Goal: Information Seeking & Learning: Learn about a topic

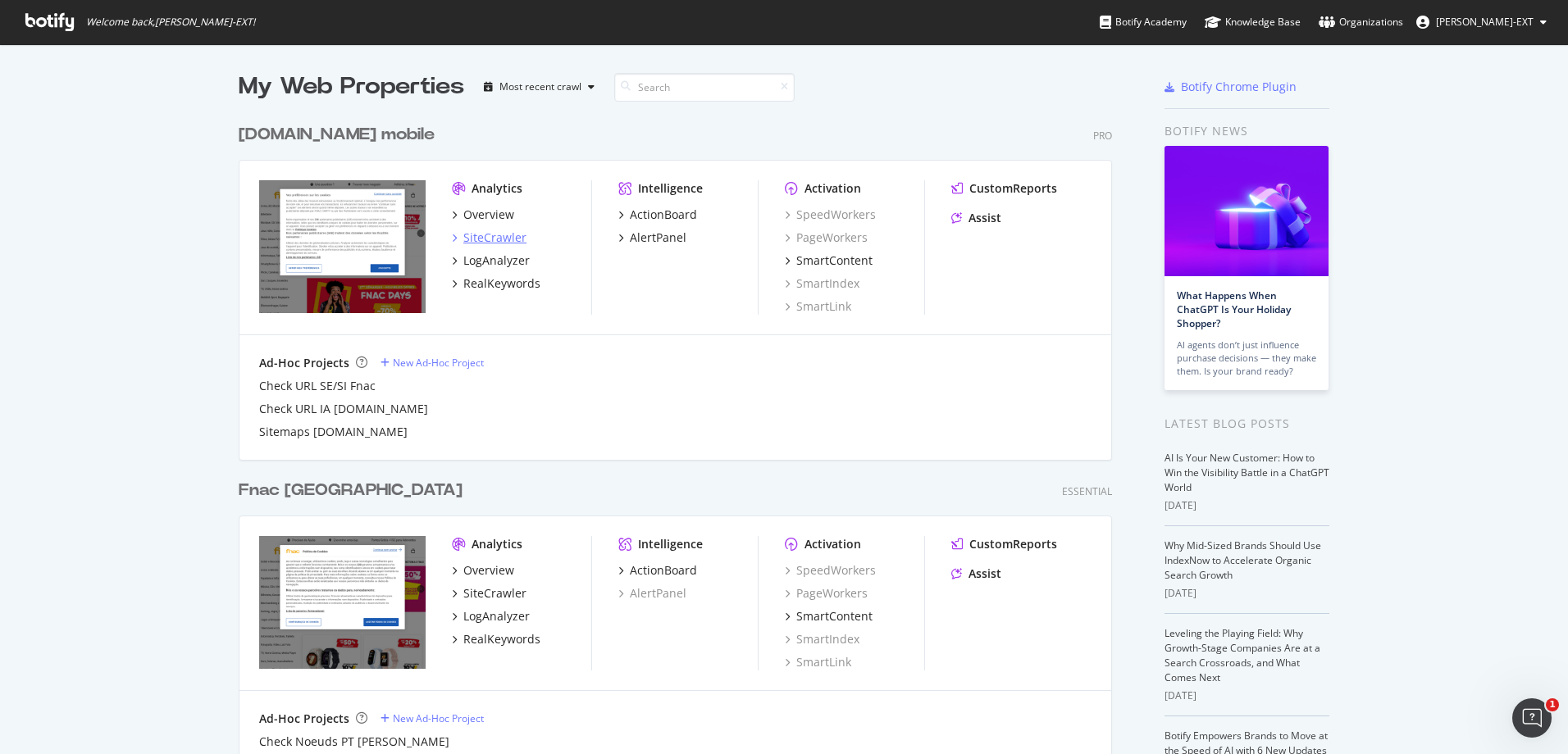
click at [493, 245] on div "SiteCrawler" at bounding box center [494, 238] width 63 height 16
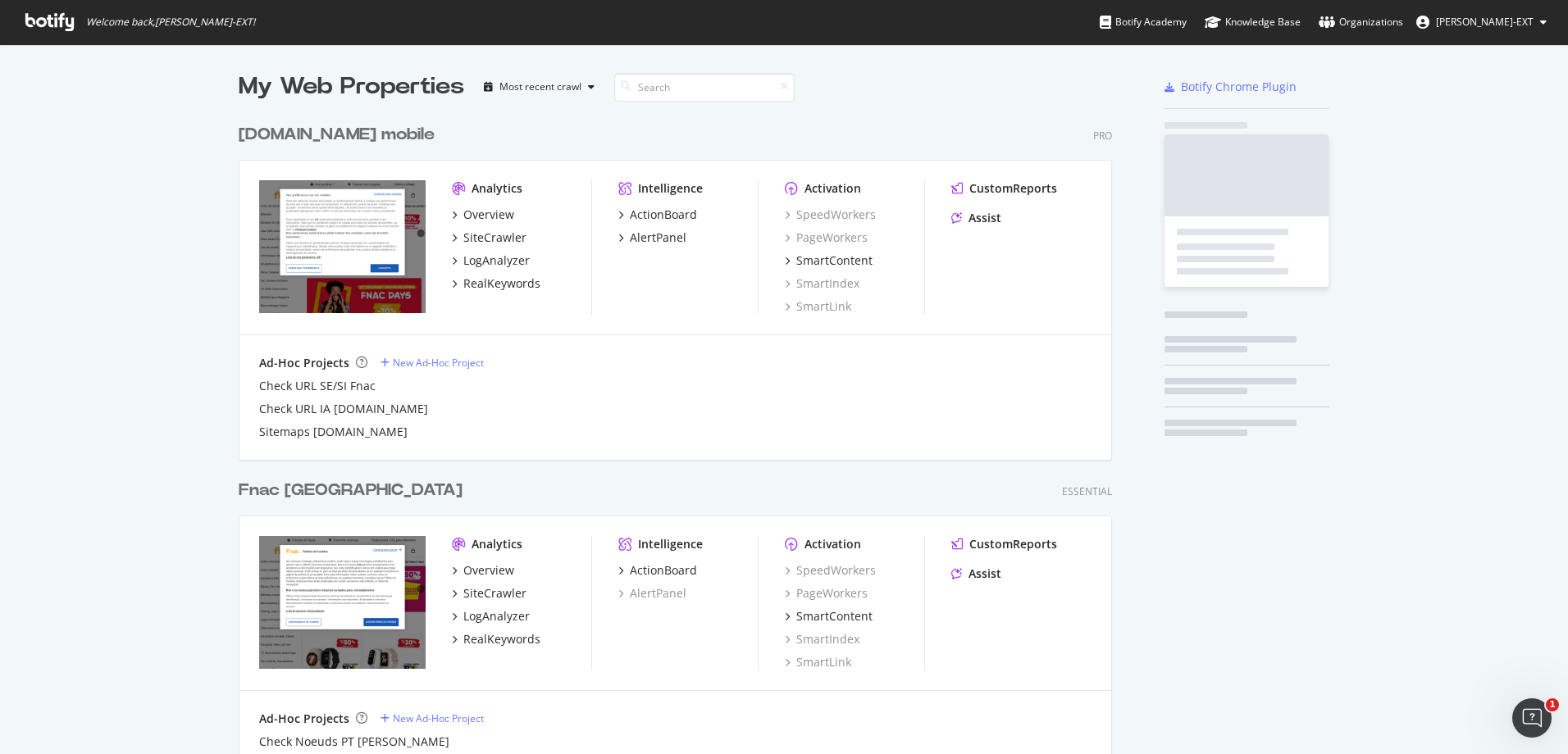
scroll to position [741, 1543]
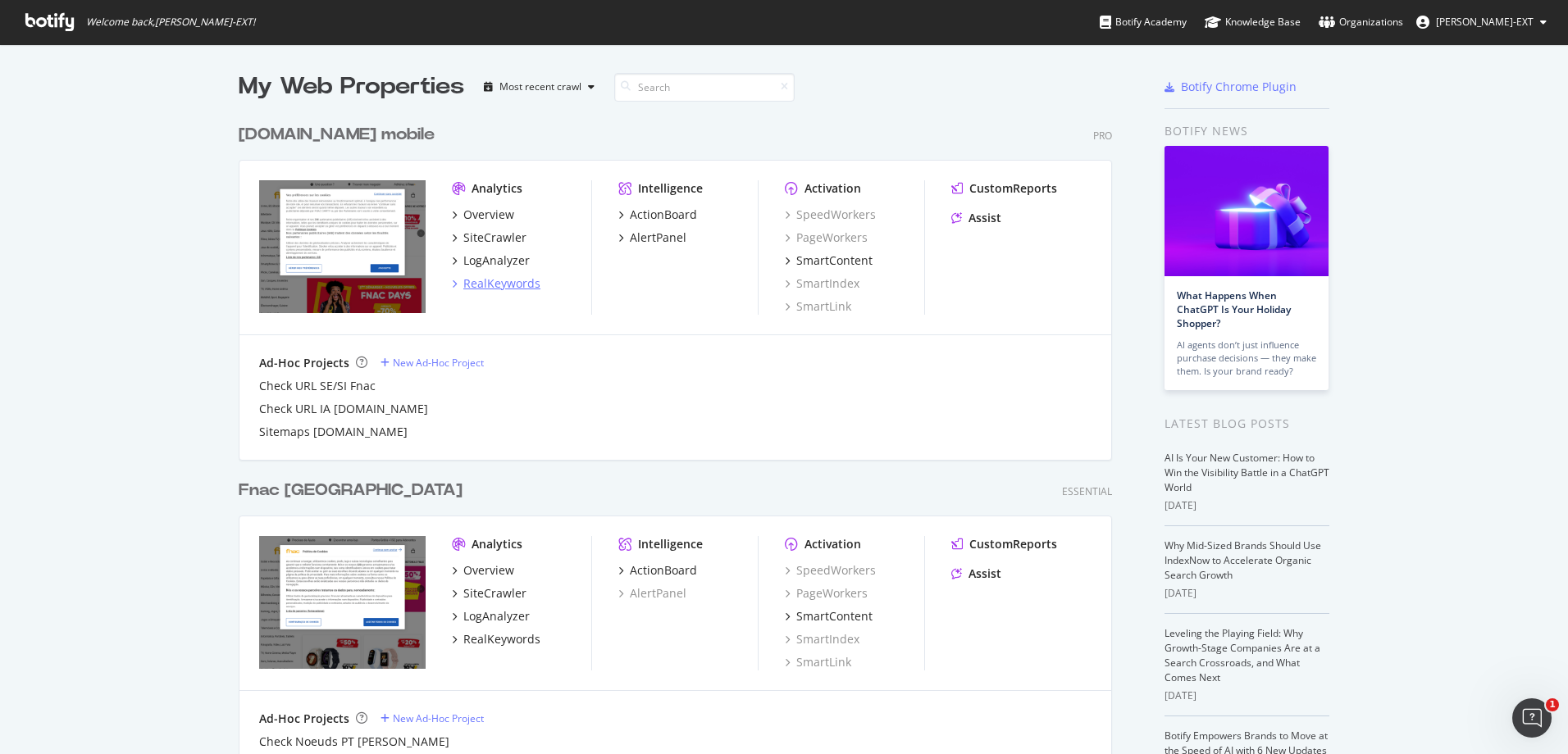
click at [486, 285] on div "RealKeywords" at bounding box center [501, 283] width 77 height 16
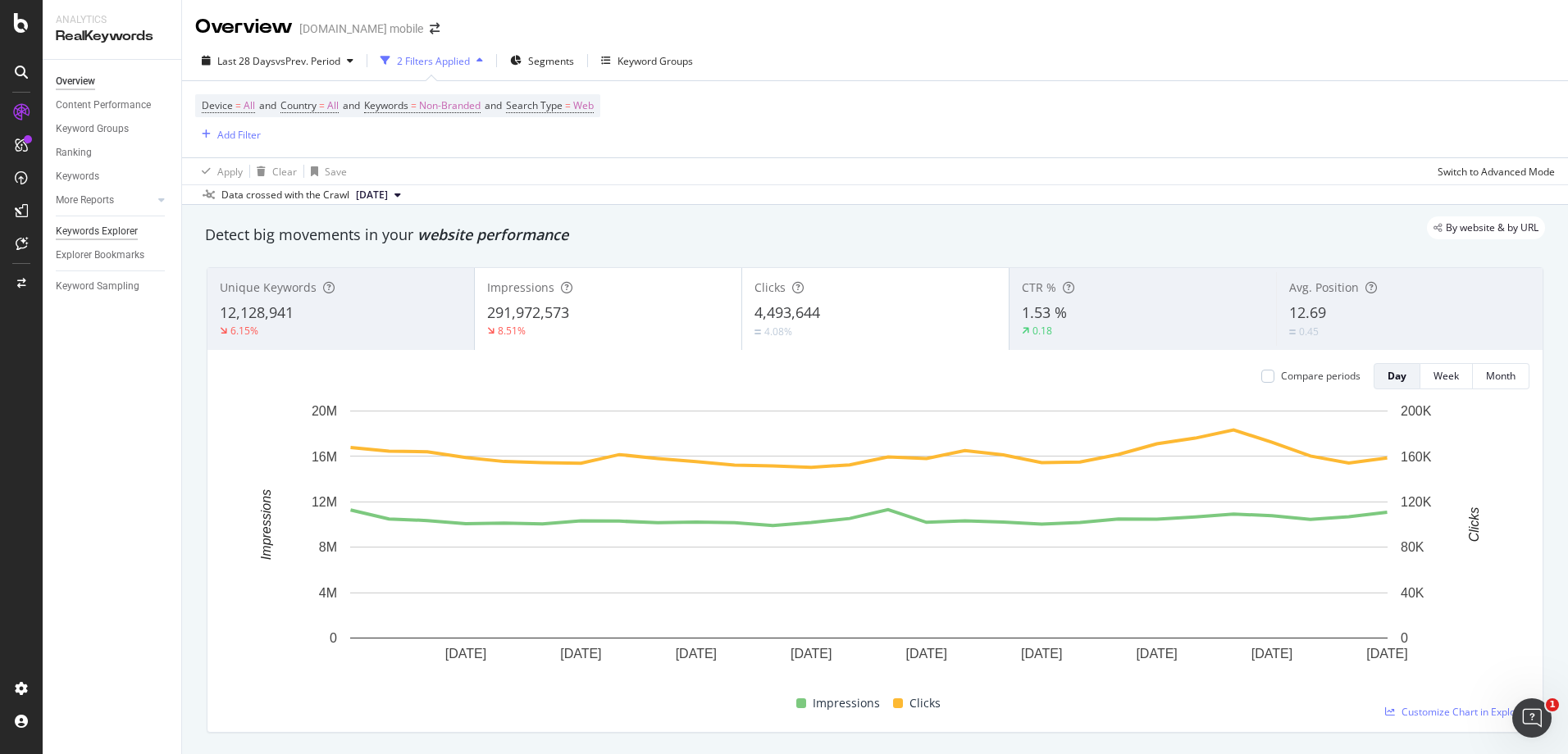
click at [130, 230] on div "Keywords Explorer" at bounding box center [96, 231] width 82 height 17
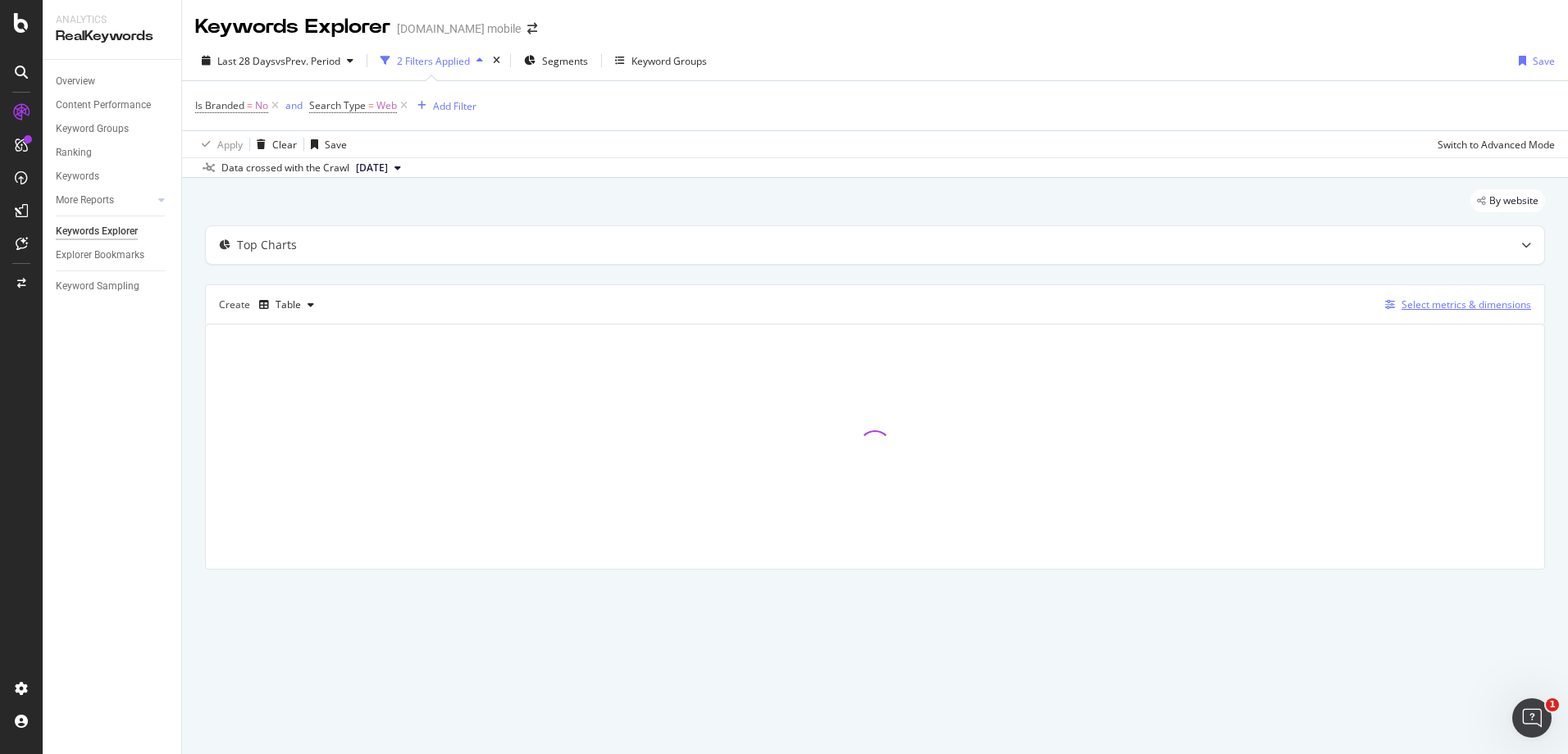
click at [1422, 297] on div "Select metrics & dimensions" at bounding box center [1465, 305] width 130 height 14
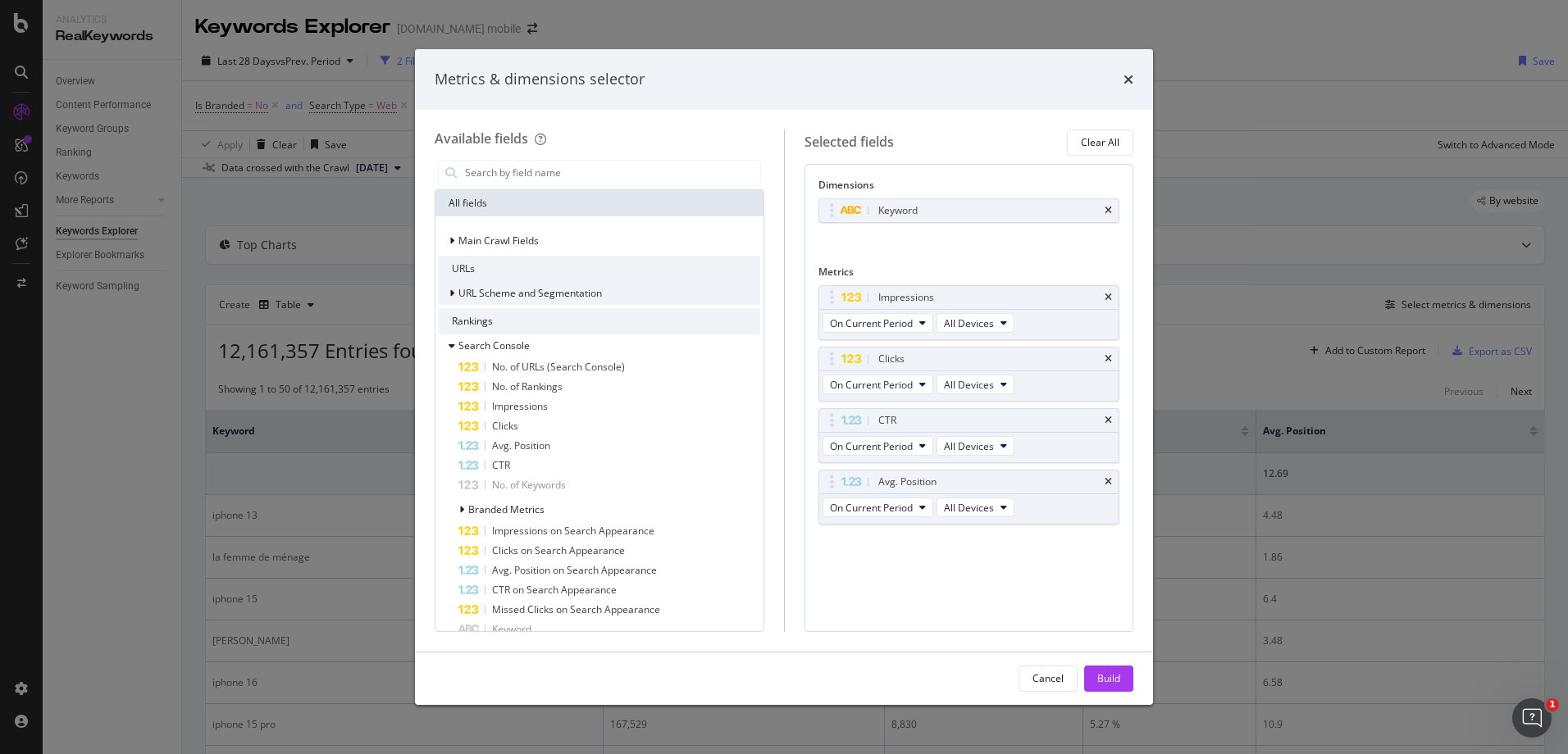
click at [452, 293] on icon "modal" at bounding box center [452, 293] width 5 height 10
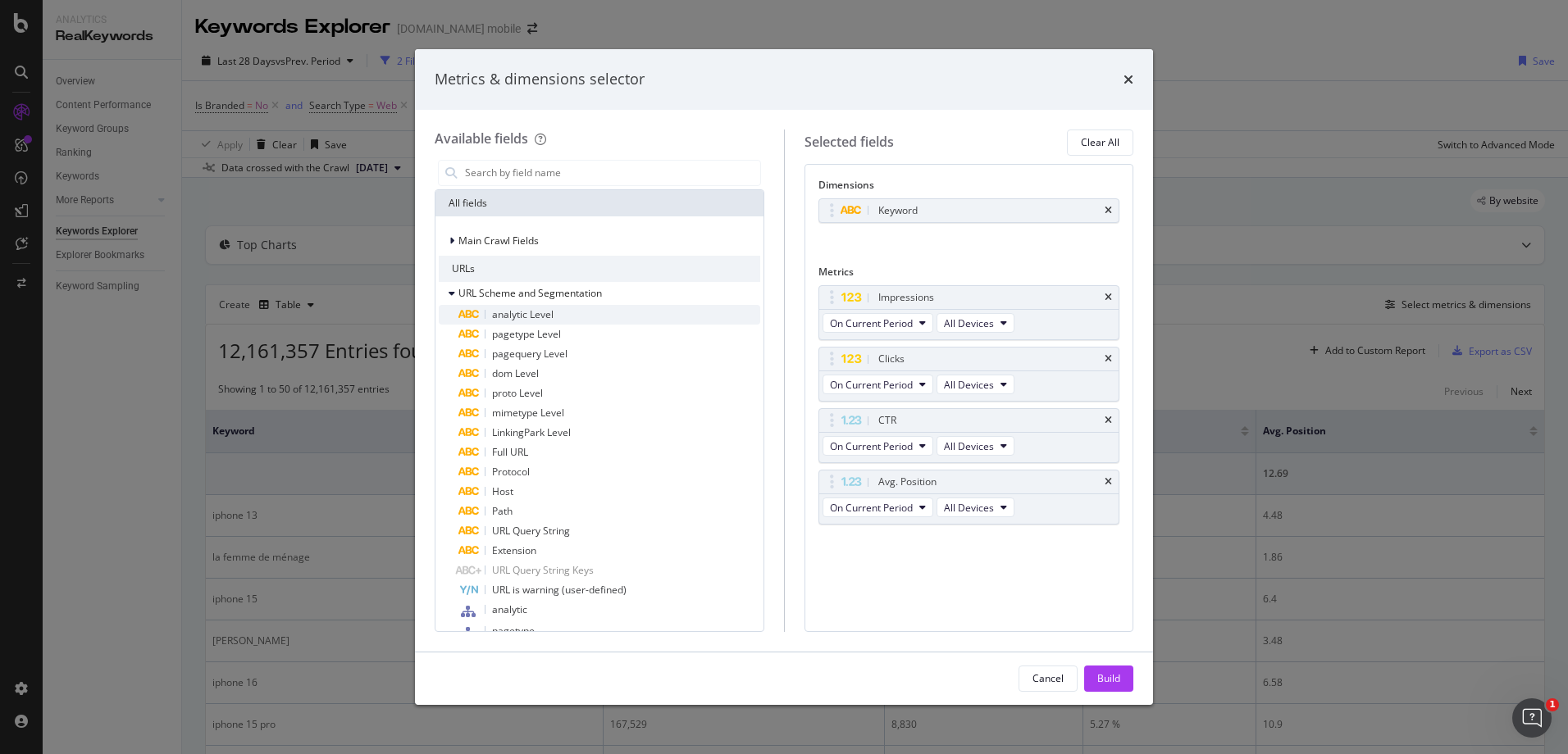
click at [506, 323] on div "analytic Level" at bounding box center [609, 314] width 302 height 20
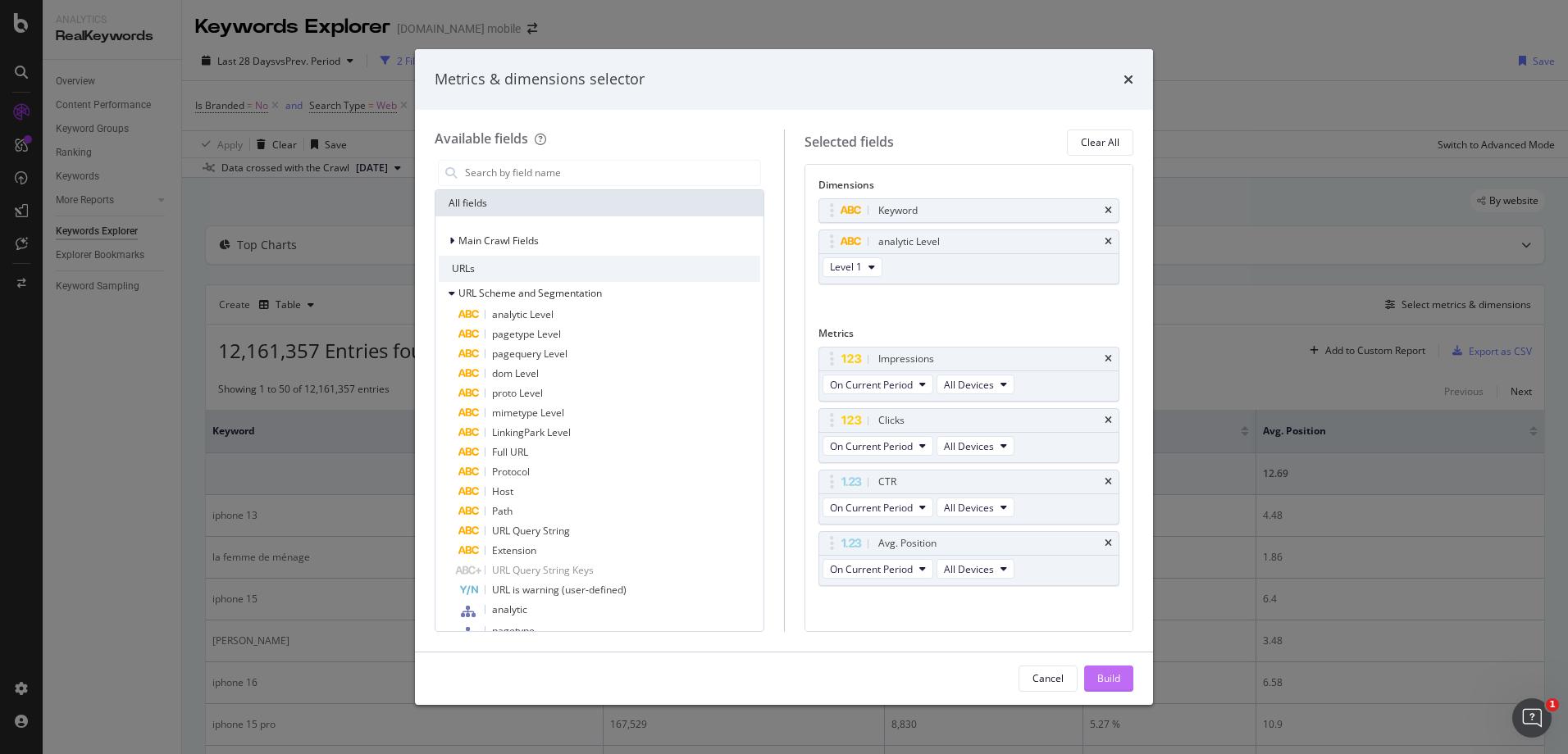
click at [1116, 671] on div "Build" at bounding box center [1109, 679] width 23 height 25
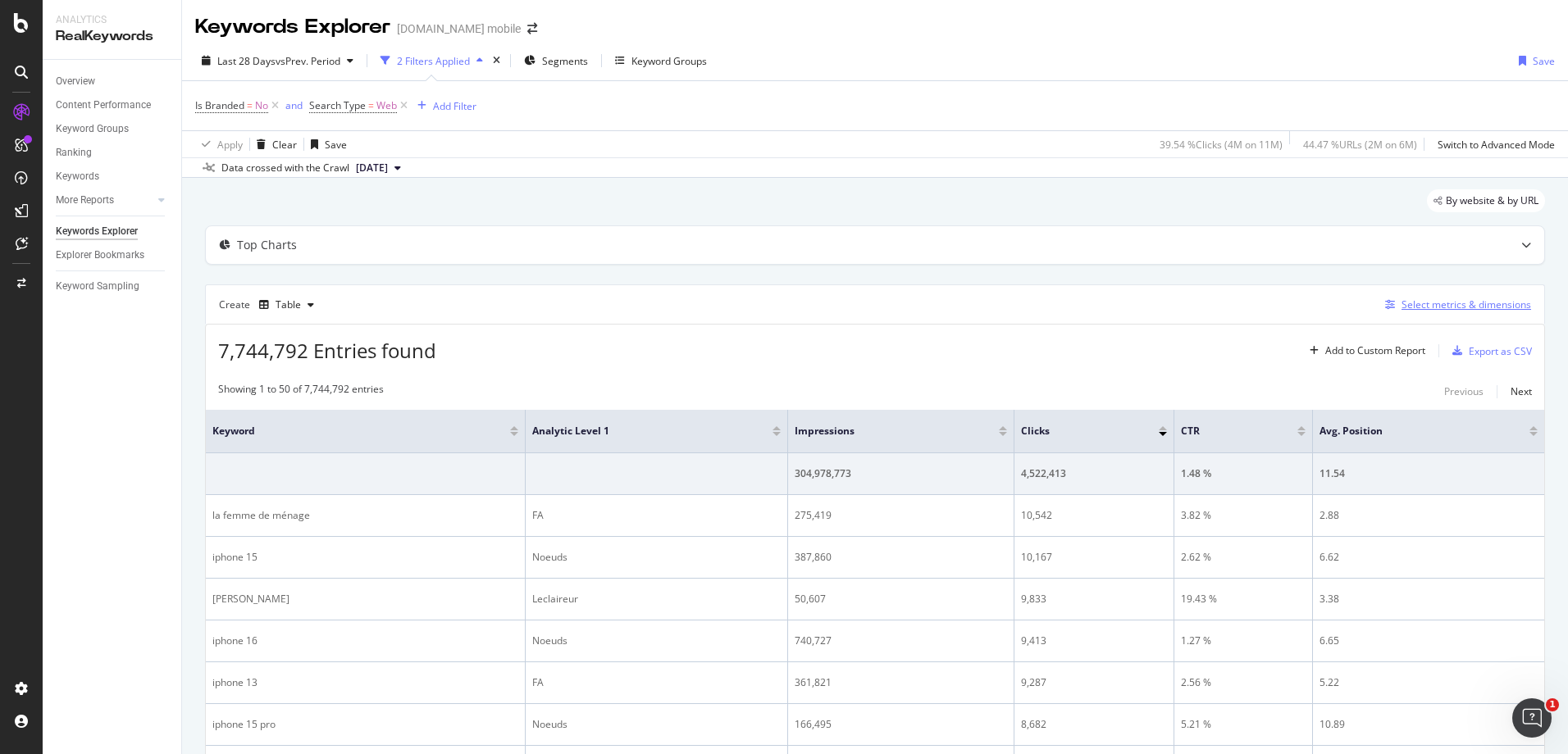
click at [1416, 311] on div "Select metrics & dimensions" at bounding box center [1465, 305] width 130 height 14
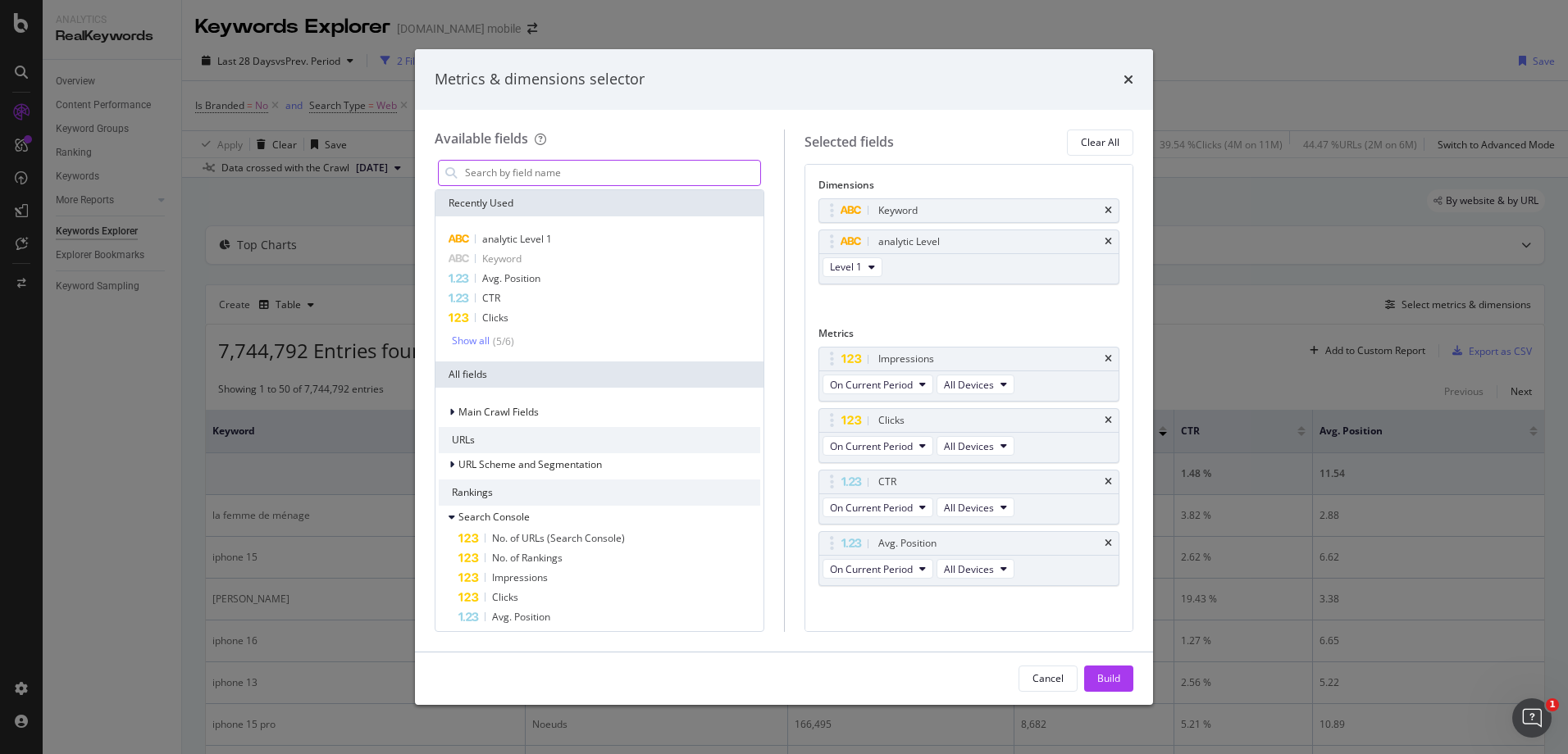
click at [686, 175] on input "modal" at bounding box center [611, 173] width 297 height 25
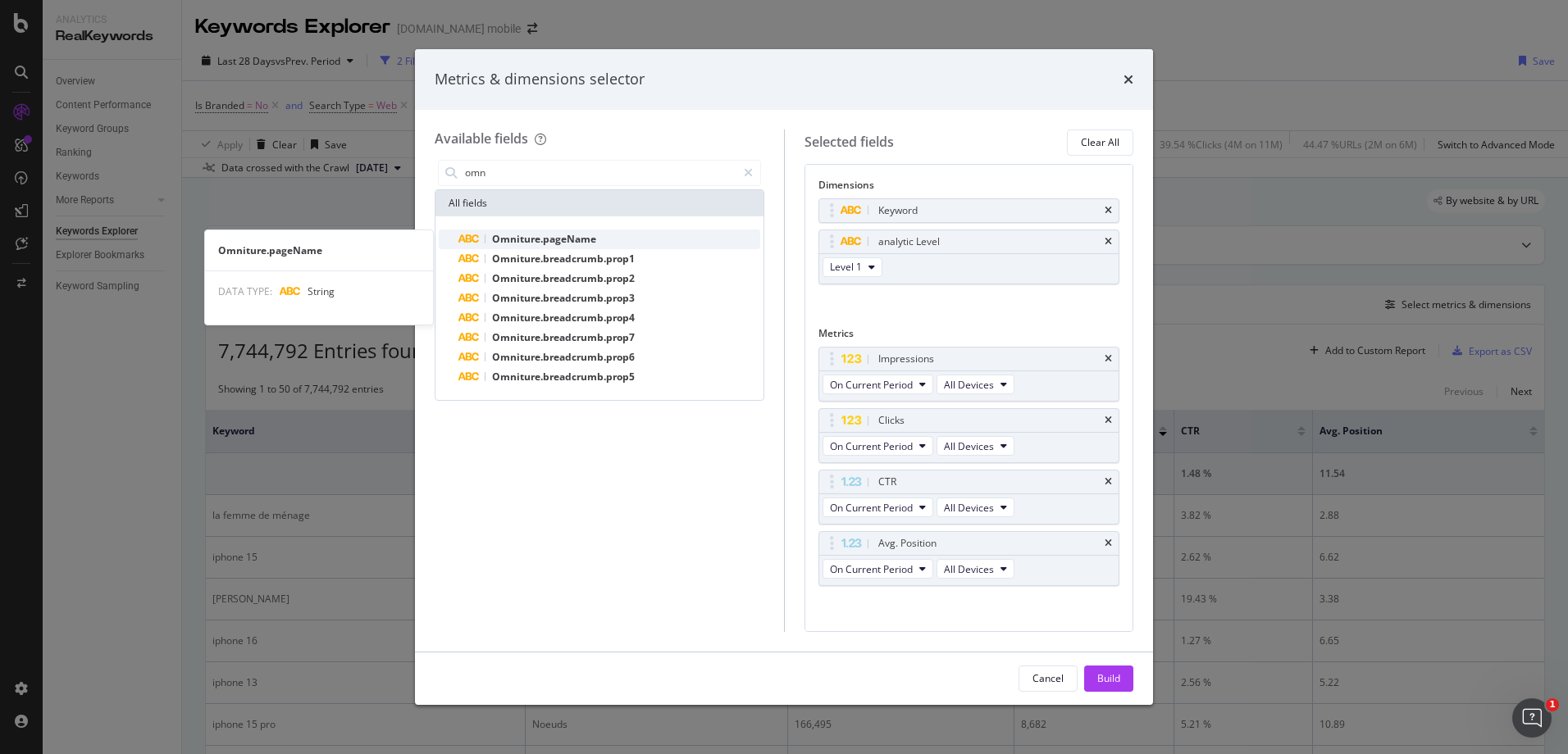
type input "omn"
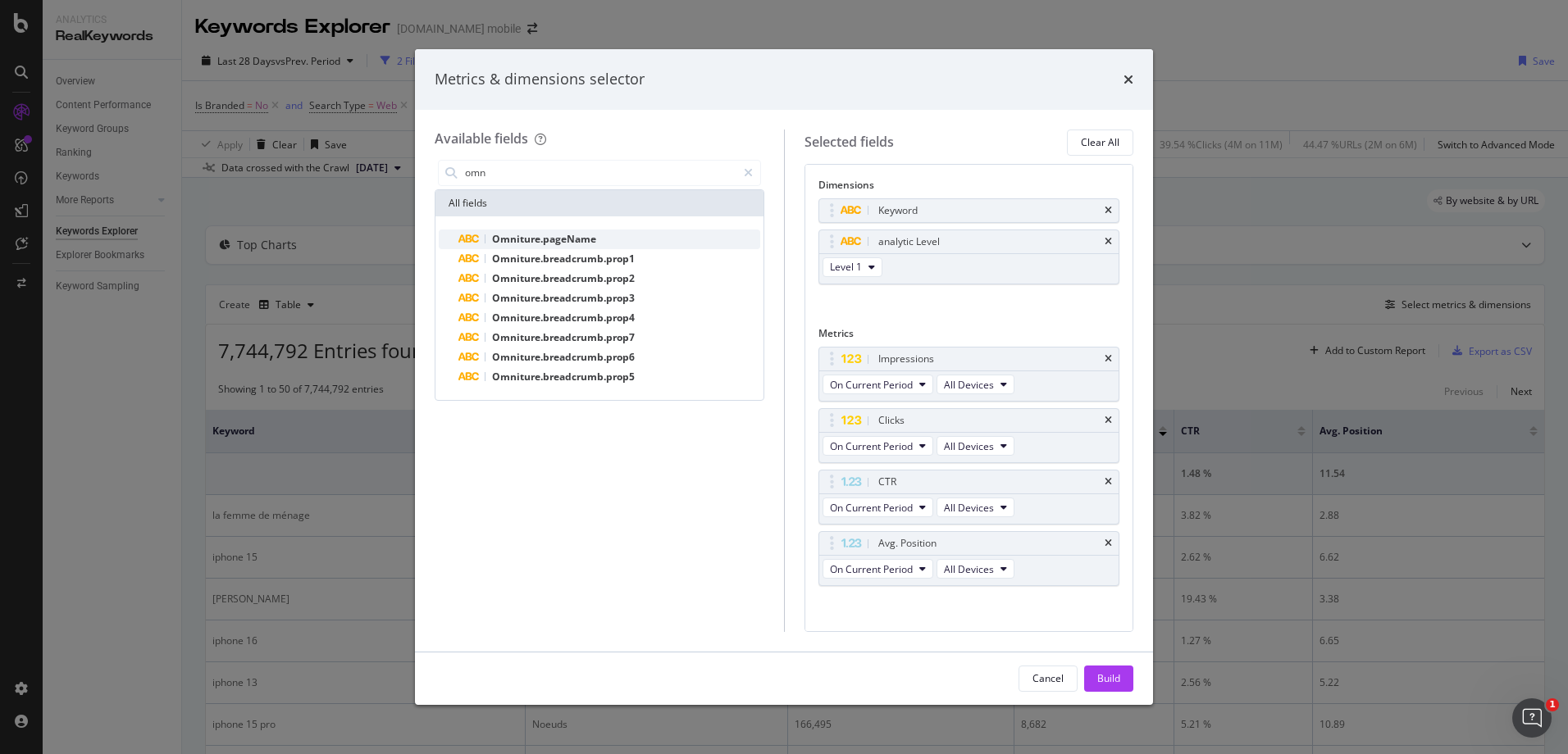
click at [613, 230] on div "Omniture.pageName" at bounding box center [609, 239] width 302 height 20
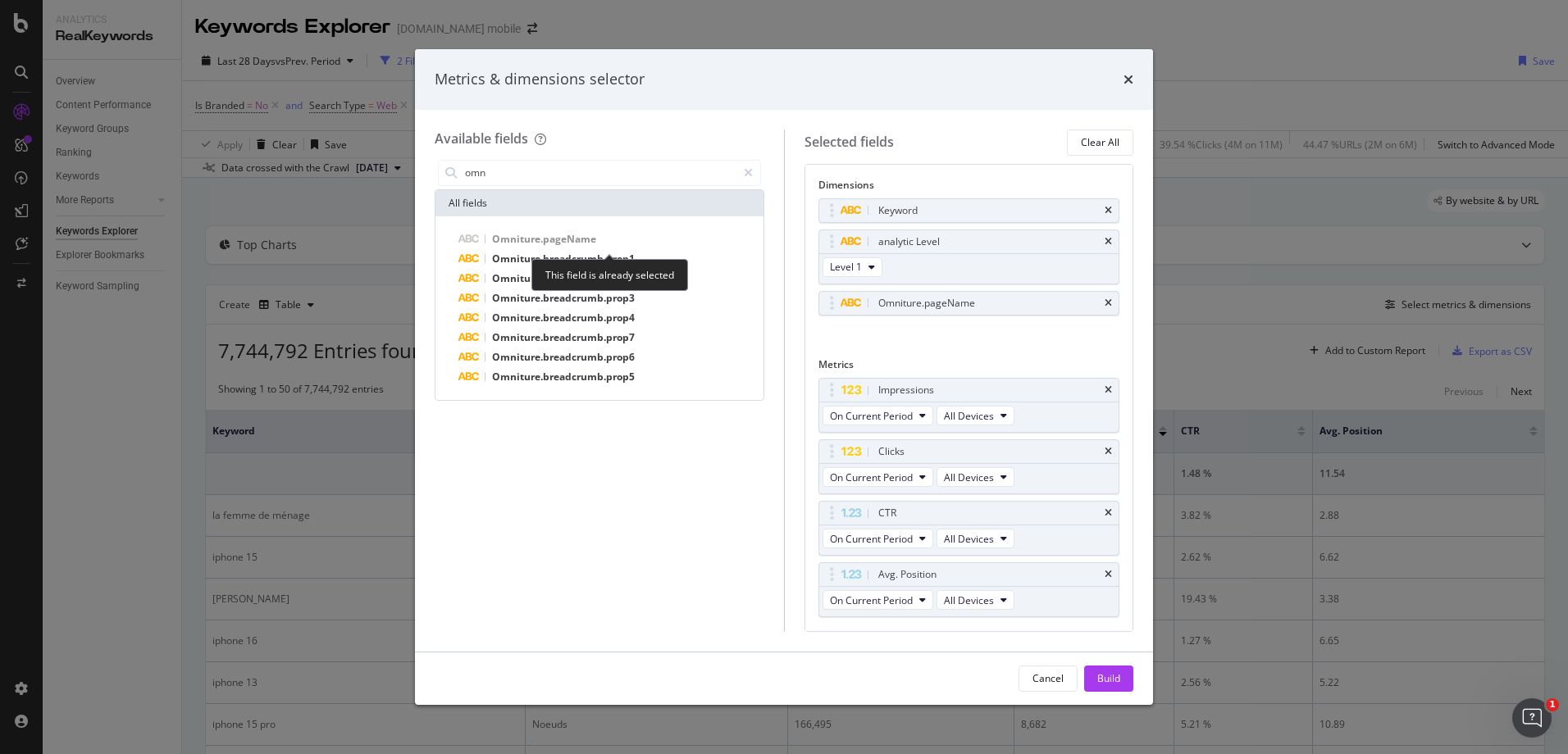
click at [613, 230] on div "Omniture.pageName" at bounding box center [609, 239] width 302 height 20
click at [1119, 672] on div "Build" at bounding box center [1109, 679] width 23 height 14
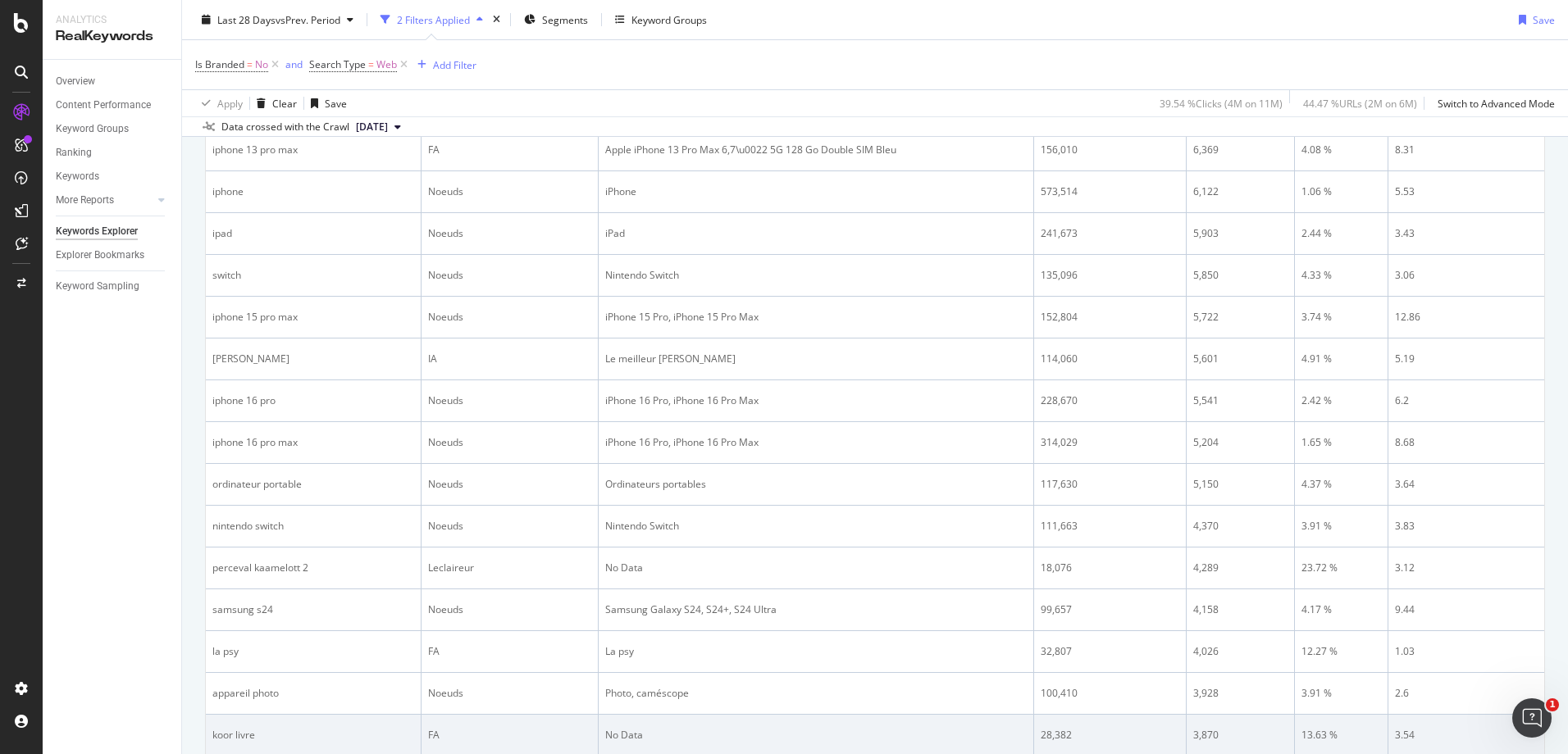
scroll to position [783, 0]
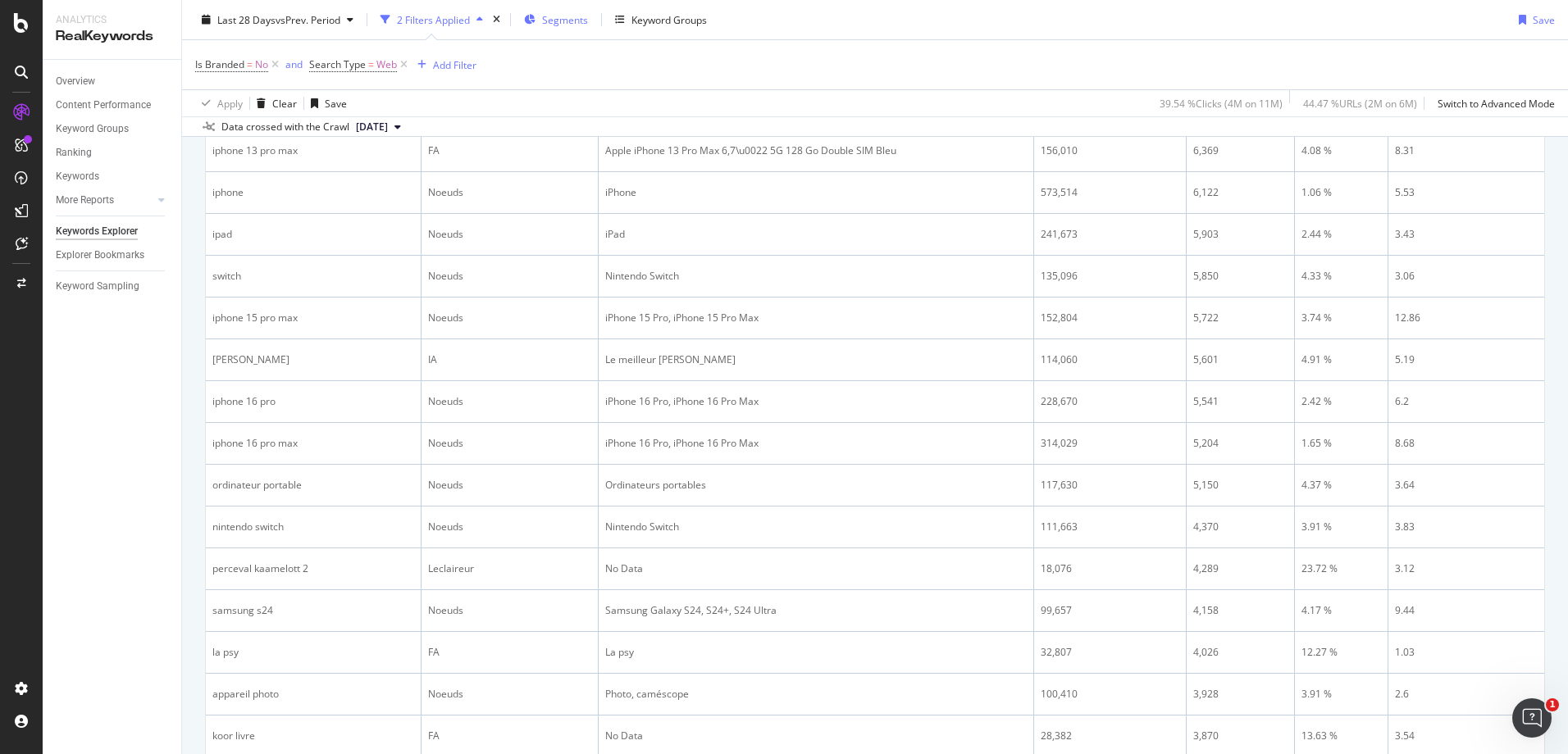
click at [569, 25] on span "Segments" at bounding box center [565, 20] width 46 height 14
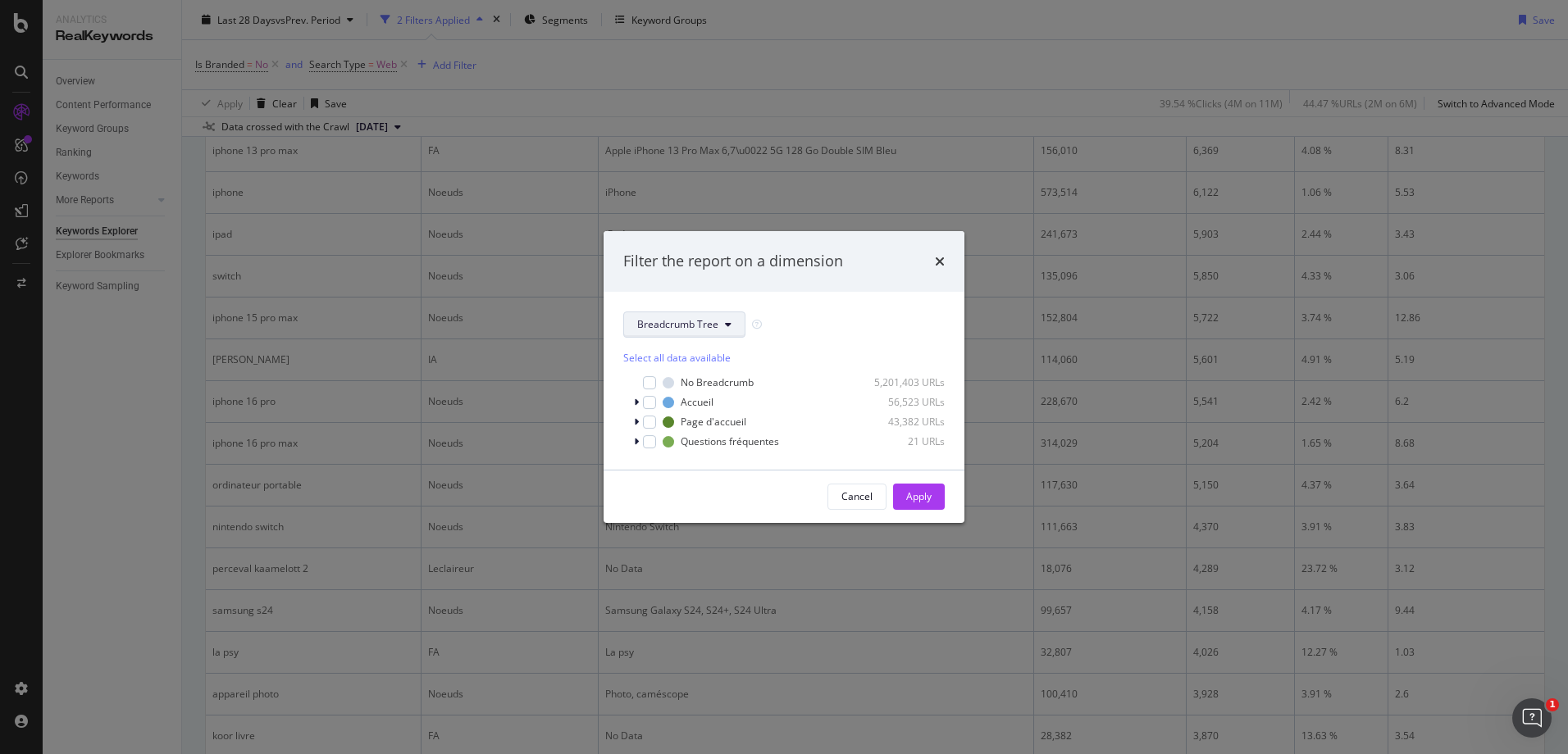
click at [725, 323] on icon "modal" at bounding box center [727, 324] width 6 height 10
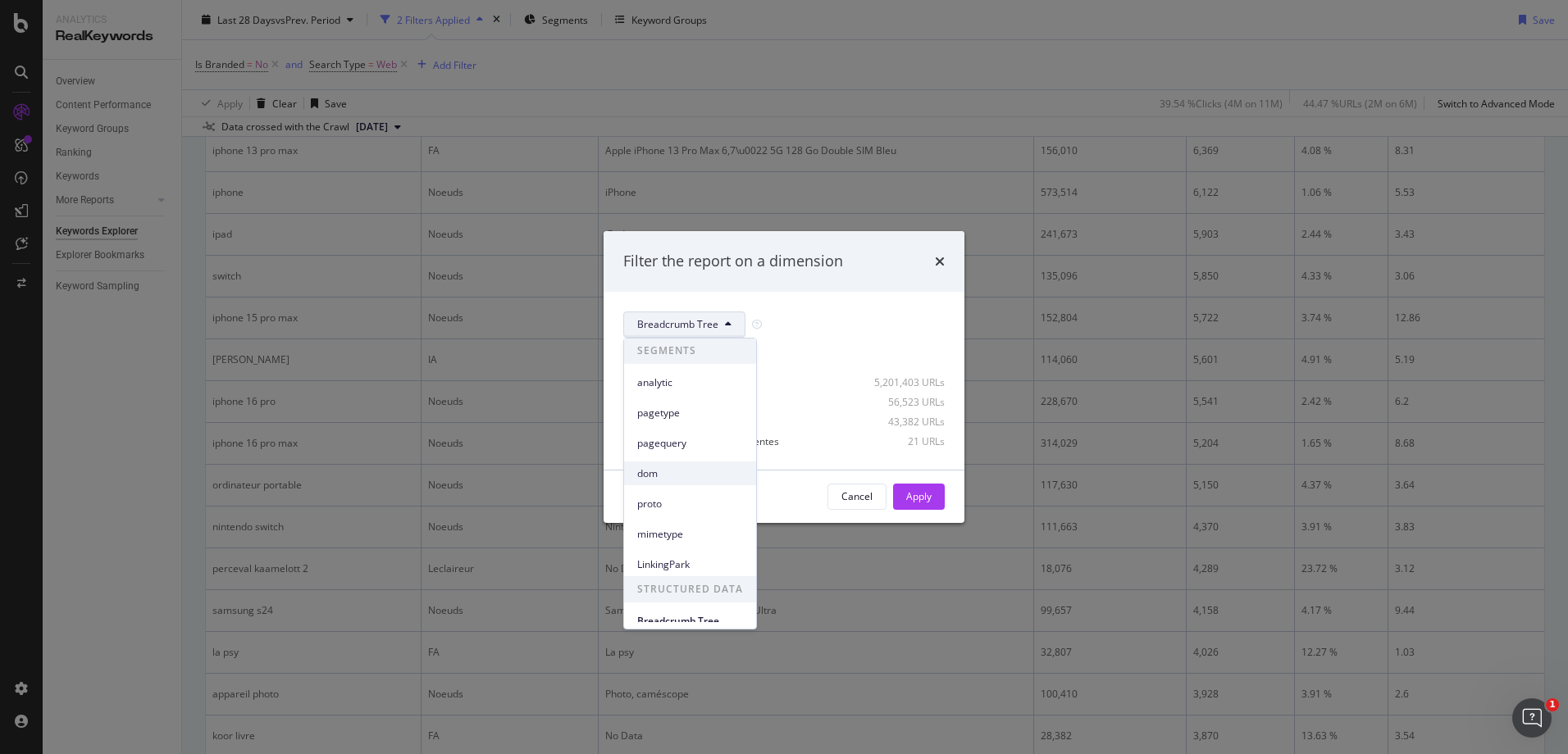
scroll to position [2, 0]
click at [705, 385] on span "analytic" at bounding box center [690, 381] width 105 height 15
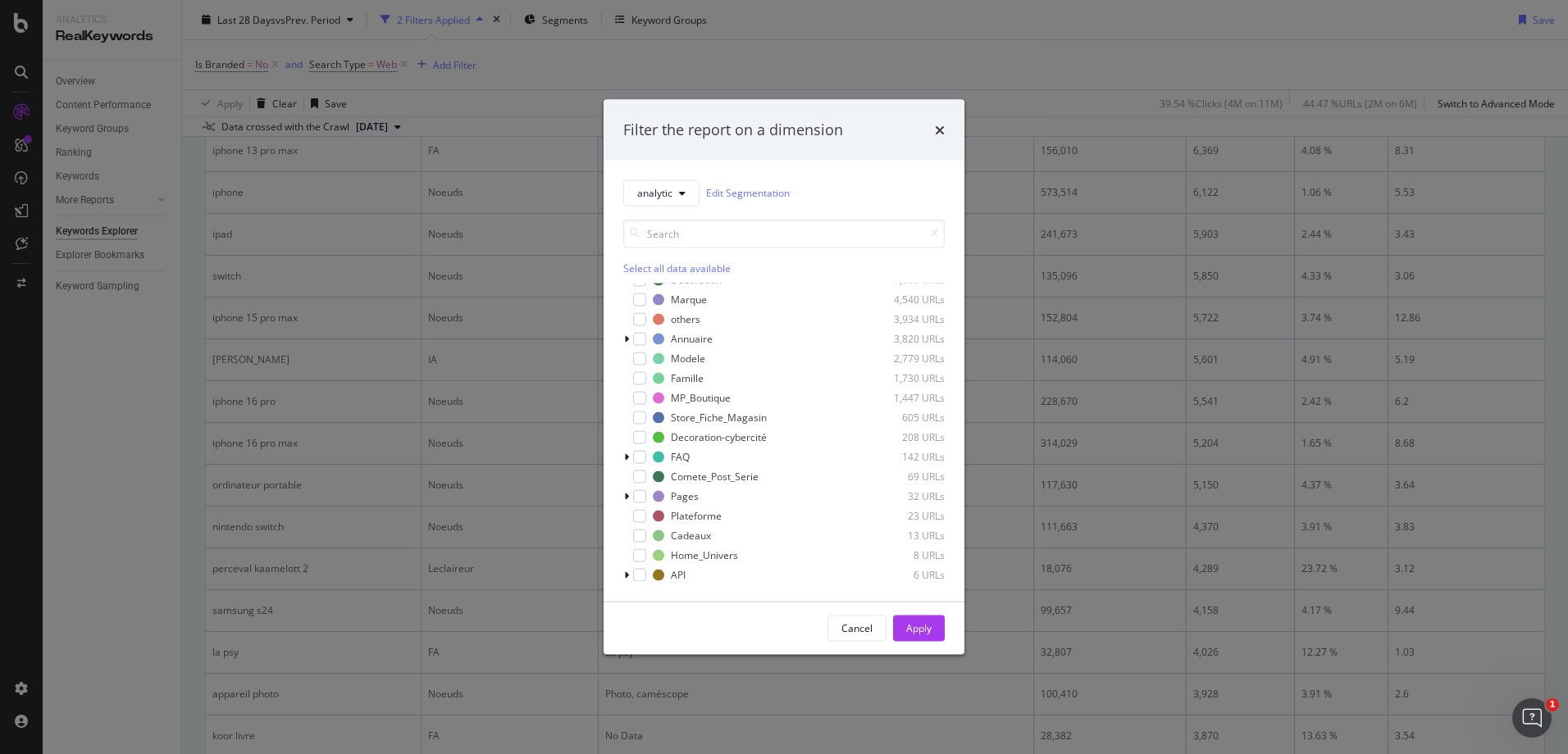
scroll to position [247, 0]
click at [643, 380] on div "modal" at bounding box center [639, 379] width 13 height 13
click at [692, 237] on input "modal" at bounding box center [784, 233] width 322 height 29
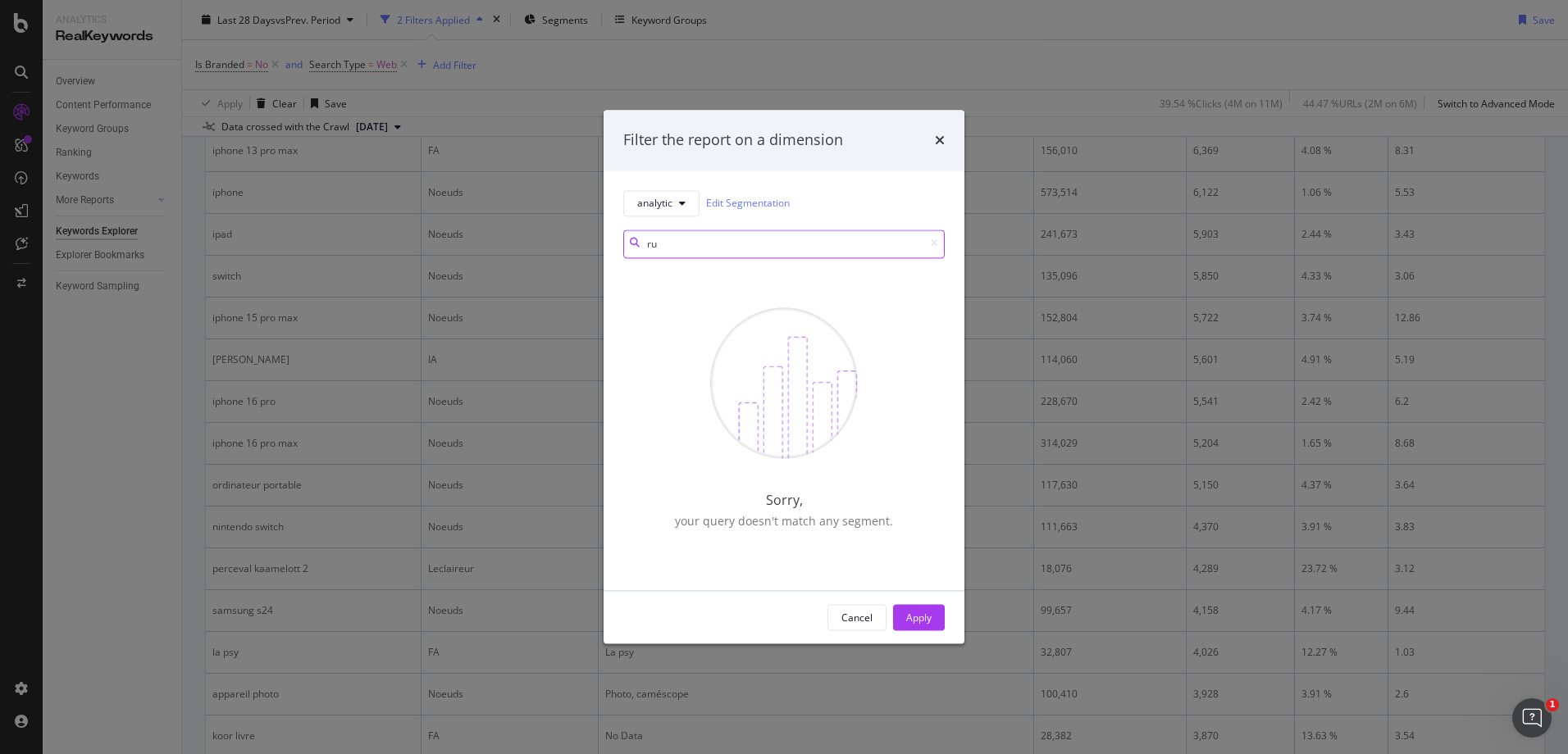
type input "r"
